Goal: Communication & Community: Ask a question

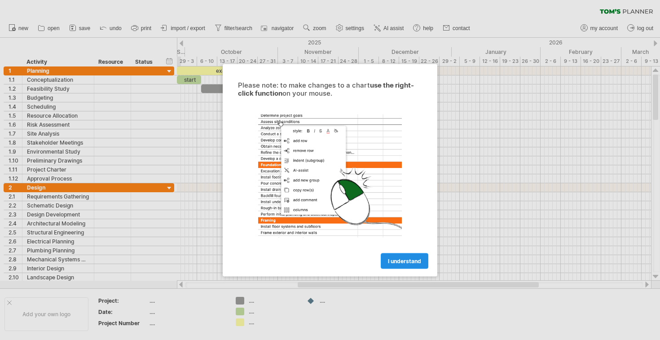
click at [402, 259] on span "I understand" at bounding box center [404, 260] width 33 height 7
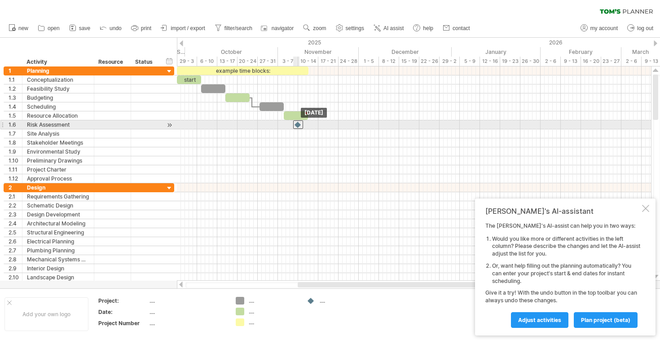
drag, startPoint x: 307, startPoint y: 123, endPoint x: 296, endPoint y: 124, distance: 10.4
click at [296, 124] on div at bounding box center [298, 124] width 10 height 9
click at [296, 124] on div at bounding box center [298, 124] width 9 height 9
click at [296, 126] on div at bounding box center [296, 124] width 10 height 9
click at [299, 126] on div at bounding box center [296, 124] width 10 height 9
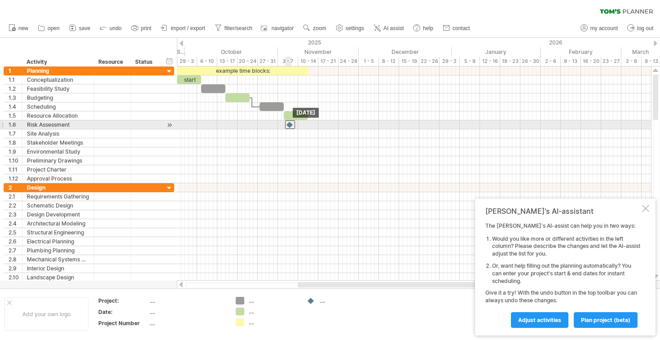
drag, startPoint x: 299, startPoint y: 126, endPoint x: 294, endPoint y: 127, distance: 5.9
click at [294, 127] on div at bounding box center [290, 124] width 10 height 9
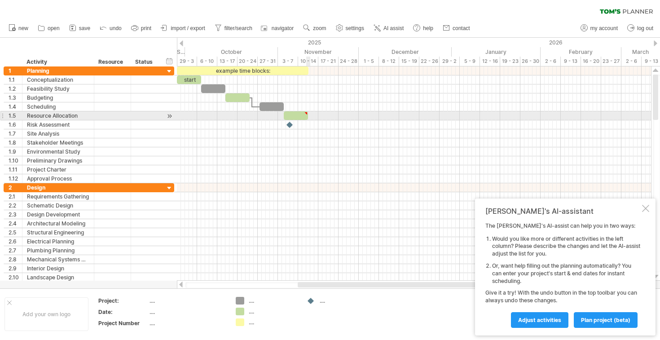
click at [307, 115] on div at bounding box center [306, 113] width 4 height 4
type textarea "**********"
click at [303, 114] on div at bounding box center [302, 113] width 4 height 4
drag, startPoint x: 304, startPoint y: 116, endPoint x: 299, endPoint y: 116, distance: 5.8
click at [299, 116] on span at bounding box center [298, 115] width 4 height 9
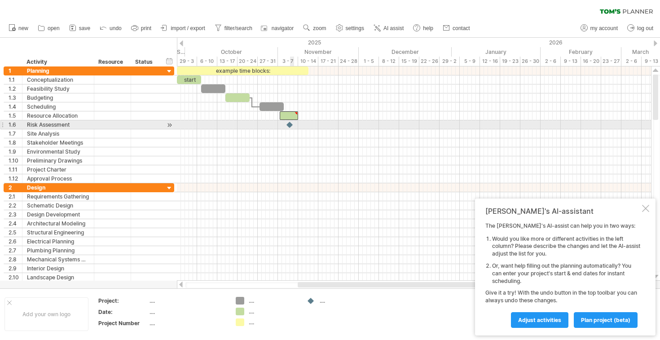
click at [292, 126] on div at bounding box center [290, 124] width 9 height 9
drag, startPoint x: 287, startPoint y: 125, endPoint x: 301, endPoint y: 124, distance: 14.4
click at [301, 124] on div at bounding box center [304, 124] width 10 height 9
drag, startPoint x: 297, startPoint y: 121, endPoint x: 296, endPoint y: 127, distance: 5.9
click at [296, 127] on div at bounding box center [414, 124] width 474 height 9
